Goal: Find specific page/section: Find specific page/section

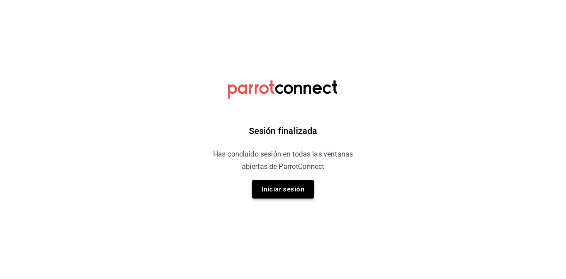
click at [285, 186] on button "Iniciar sesión" at bounding box center [283, 189] width 62 height 19
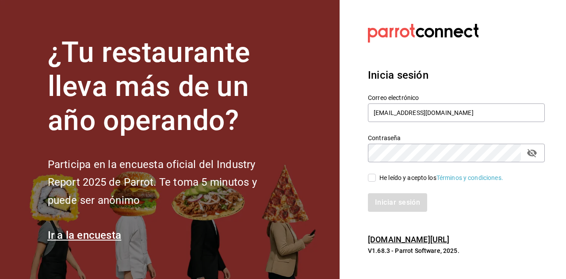
click at [373, 180] on input "He leído y acepto los Términos y condiciones." at bounding box center [372, 178] width 8 height 8
checkbox input "true"
click at [386, 207] on button "Iniciar sesión" at bounding box center [398, 202] width 60 height 19
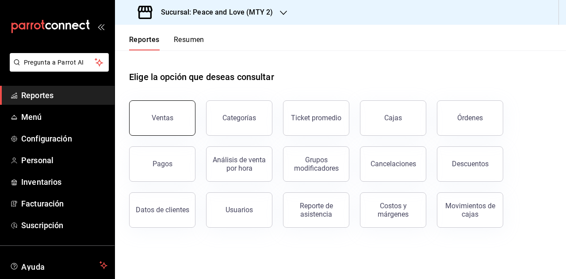
click at [166, 112] on button "Ventas" at bounding box center [162, 117] width 66 height 35
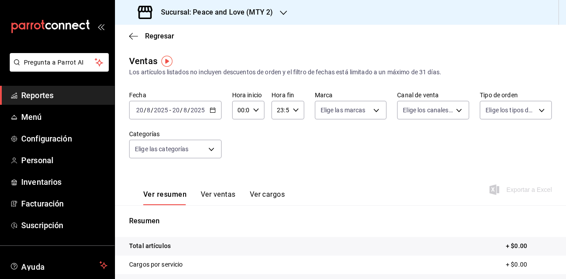
click at [406, 203] on div "Ver resumen Ver ventas Ver cargos Exportar a Excel" at bounding box center [340, 187] width 451 height 36
